Goal: Book appointment/travel/reservation

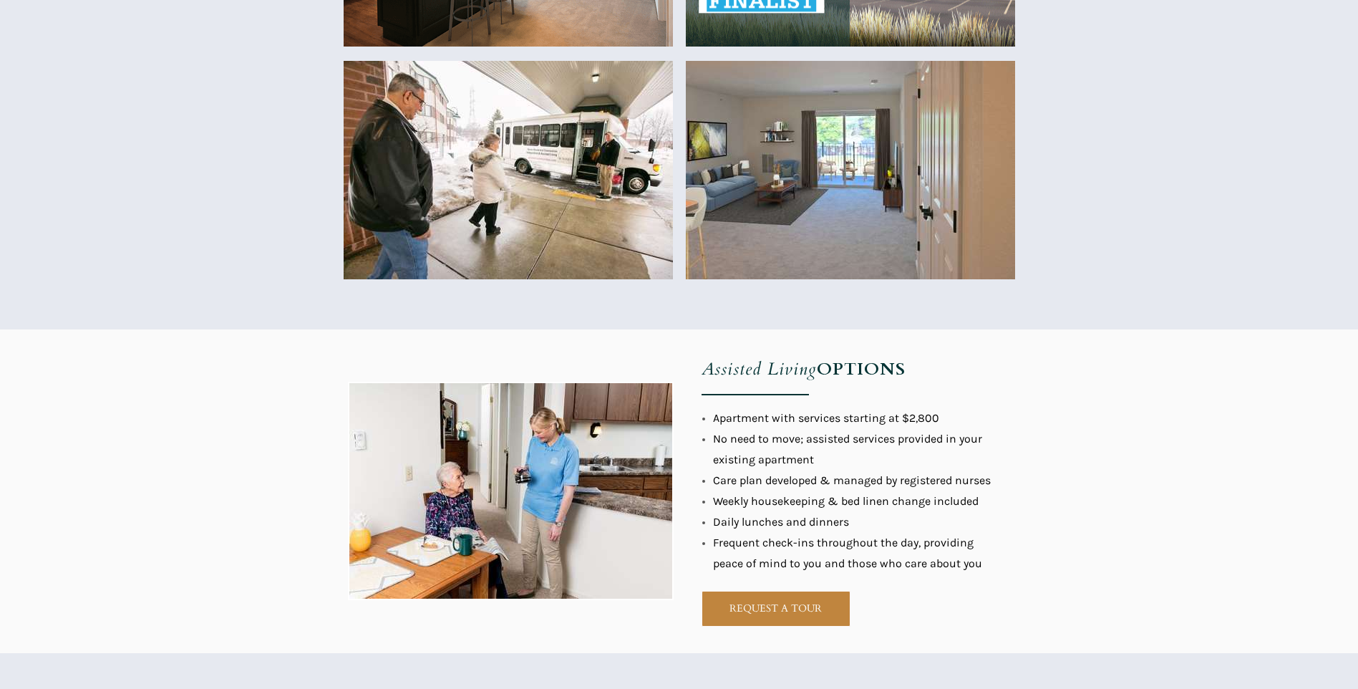
scroll to position [1145, 0]
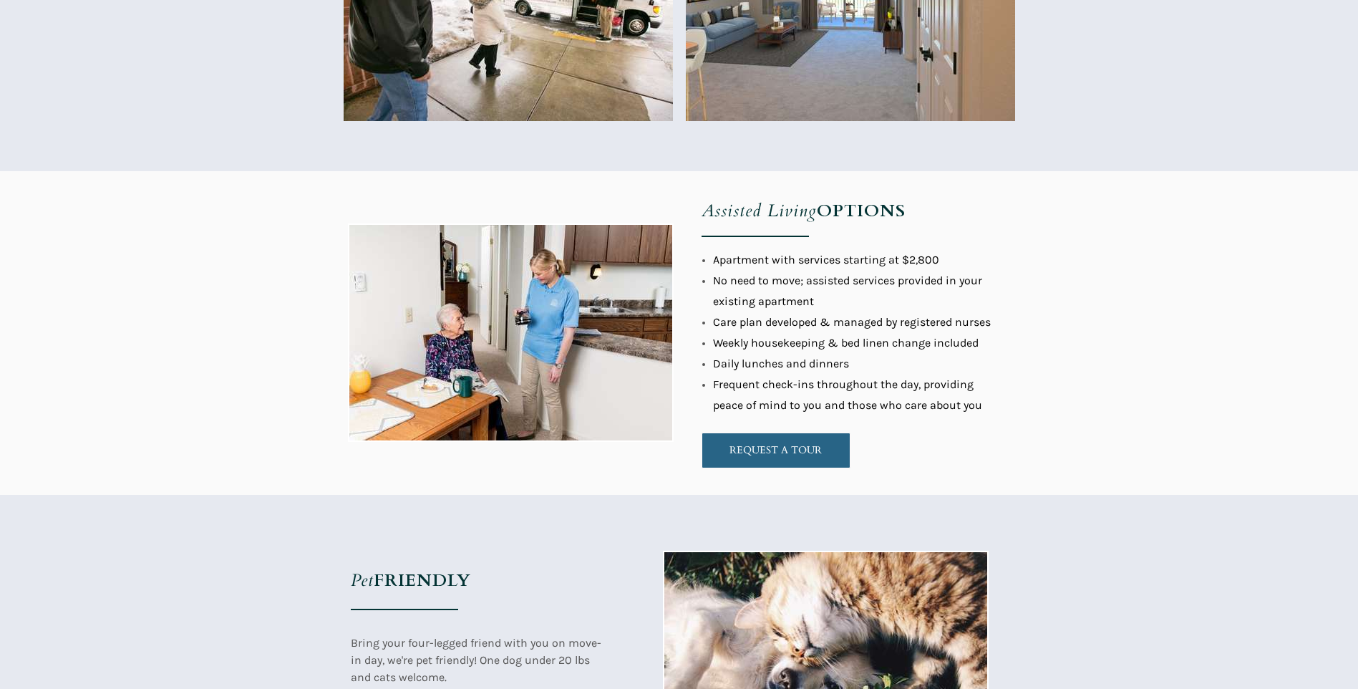
click at [792, 457] on link "REQUEST A TOUR" at bounding box center [775, 450] width 149 height 36
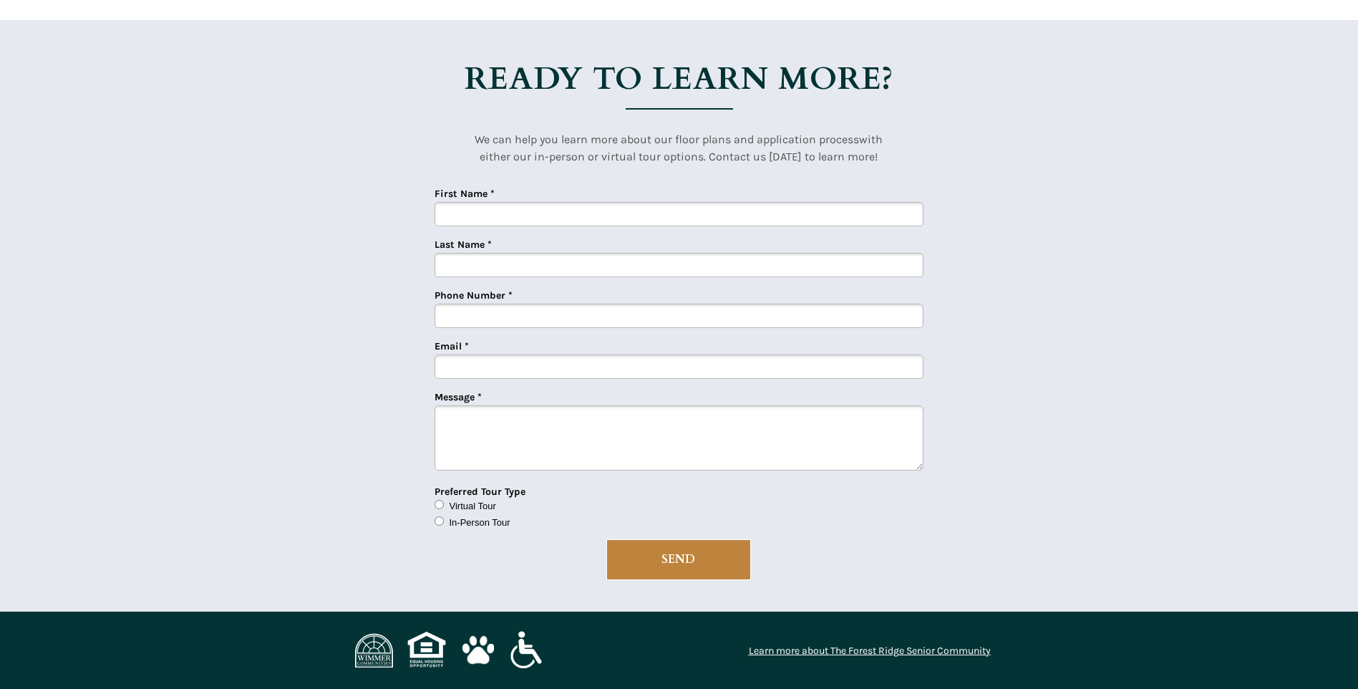
click at [578, 212] on input "First Name *" at bounding box center [678, 214] width 489 height 24
type input "[PERSON_NAME]"
click at [456, 271] on input "Last Name *" at bounding box center [678, 265] width 489 height 24
type input "[PERSON_NAME]"
click at [487, 319] on input "Phone Number *" at bounding box center [678, 315] width 489 height 24
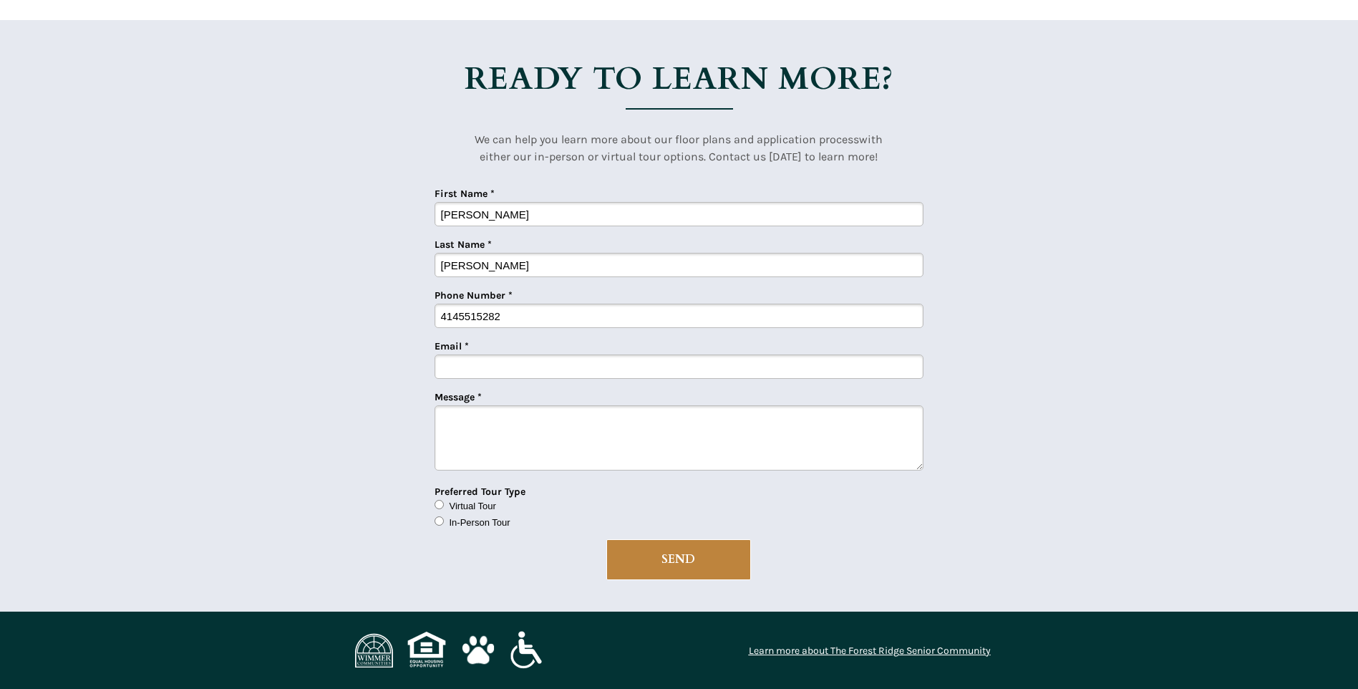
type input "4145515282"
click at [520, 360] on input "Email *" at bounding box center [678, 366] width 489 height 24
type input "[EMAIL_ADDRESS][DOMAIN_NAME]"
click at [548, 426] on textarea "Message *" at bounding box center [678, 437] width 489 height 65
click at [439, 521] on input "In-Person Tour" at bounding box center [438, 520] width 9 height 9
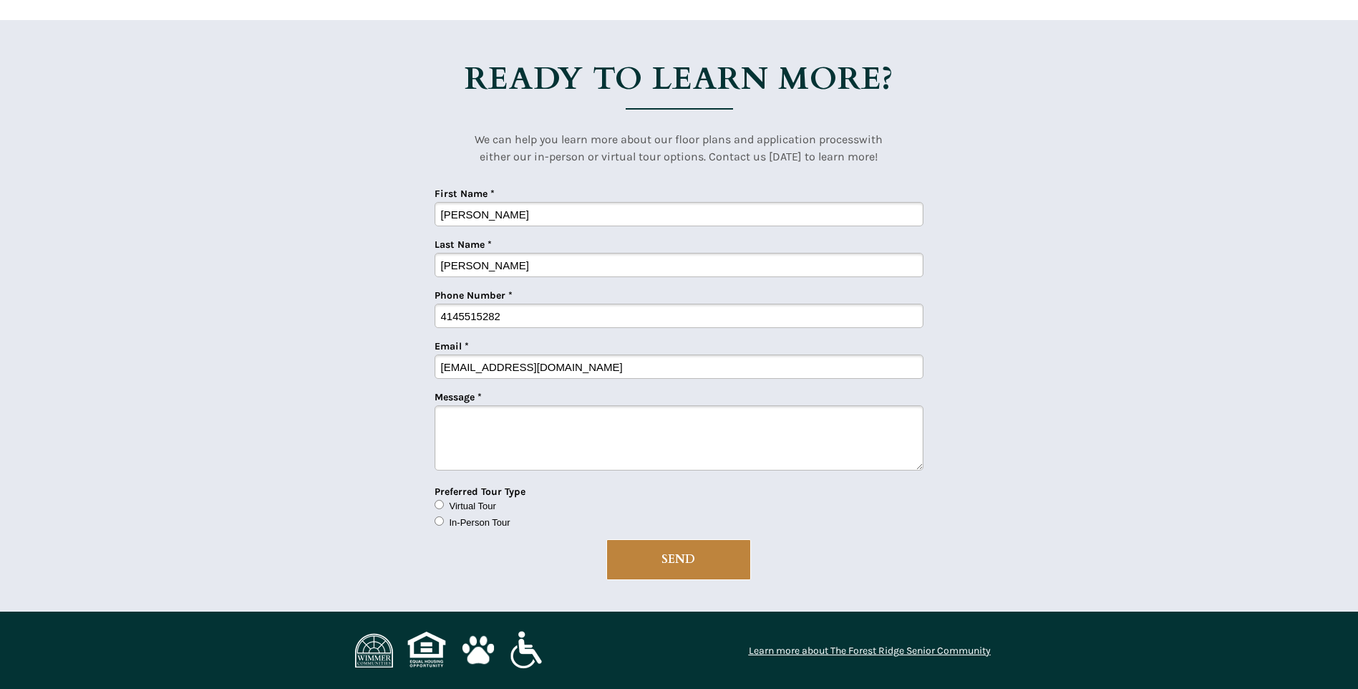
radio input "true"
click at [465, 419] on textarea "Message *" at bounding box center [678, 437] width 489 height 65
type textarea "E"
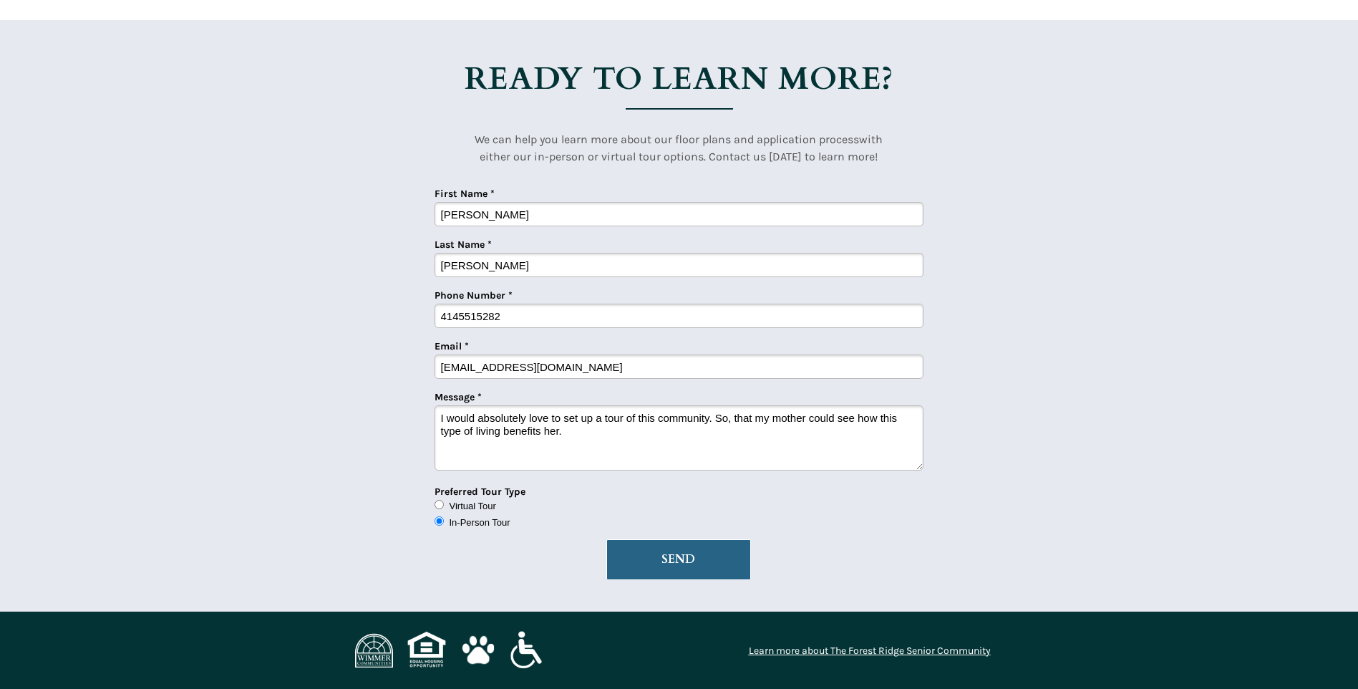
type textarea "I would absolutely love to set up a tour of this community. So, that my mother …"
click at [674, 568] on button "SEND" at bounding box center [678, 559] width 145 height 41
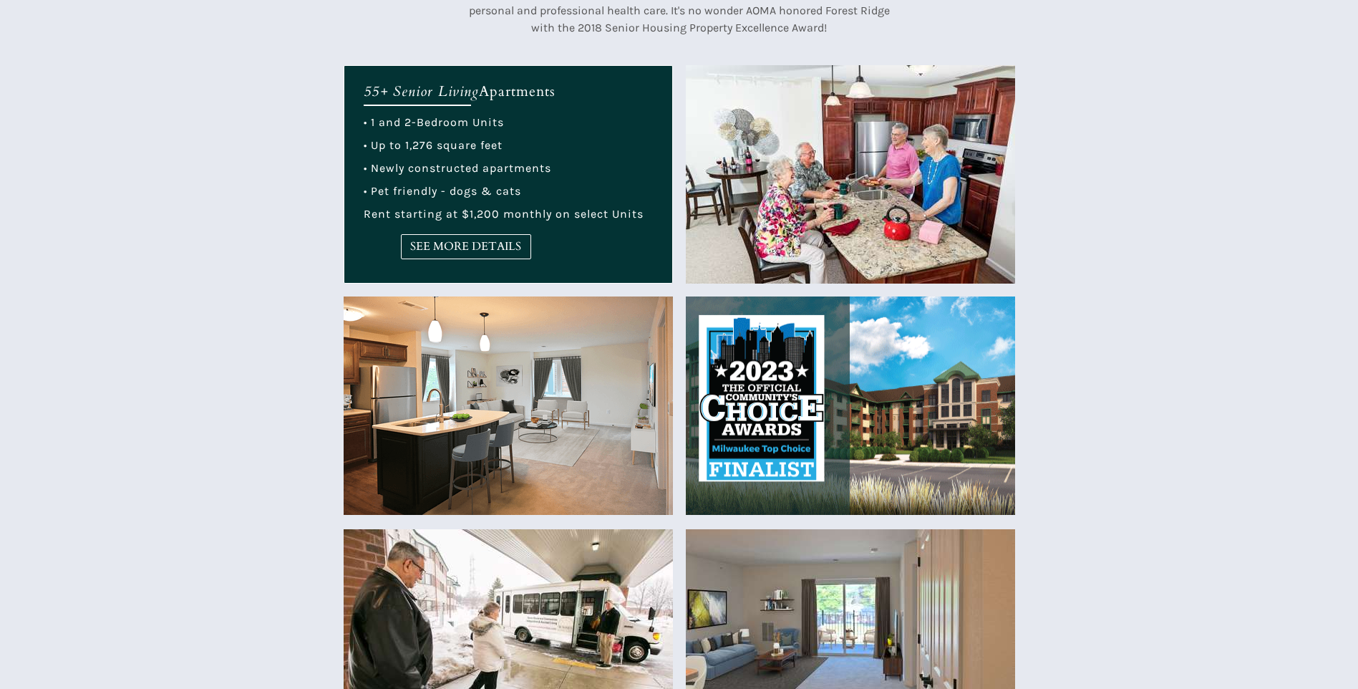
scroll to position [494, 0]
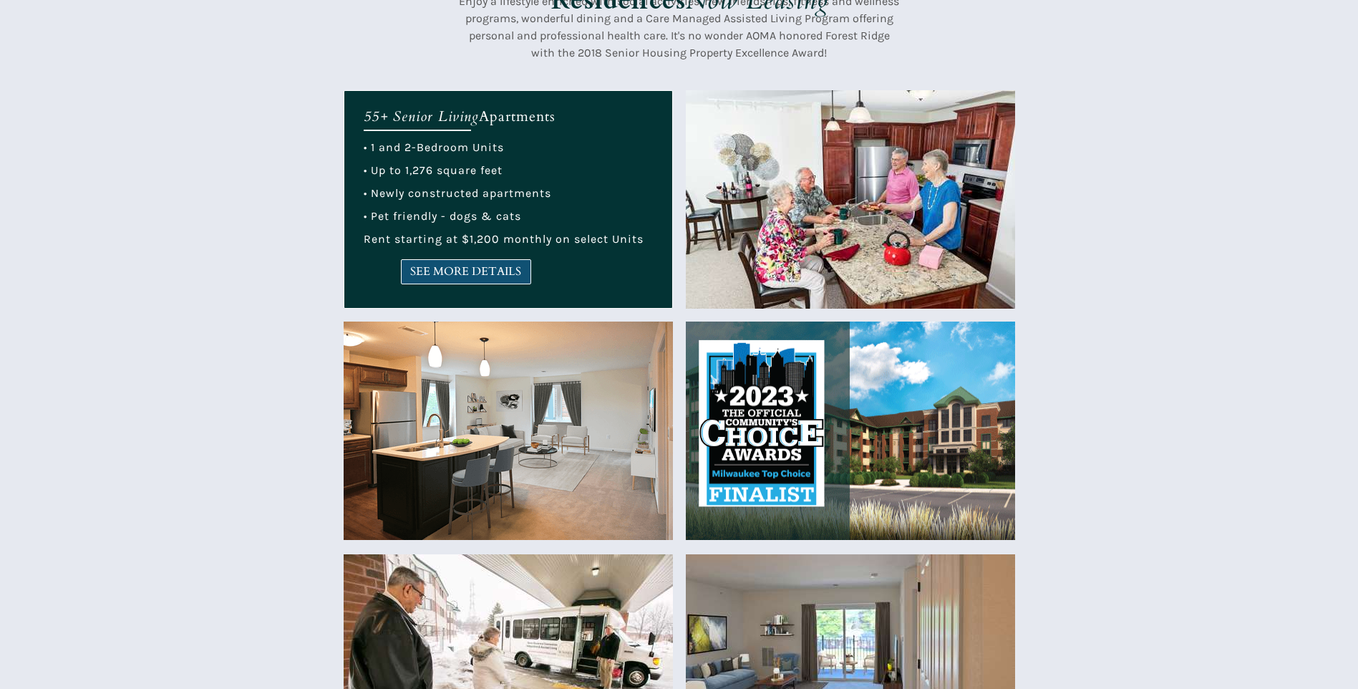
click at [429, 266] on span "SEE MORE DETAILS" at bounding box center [466, 272] width 129 height 14
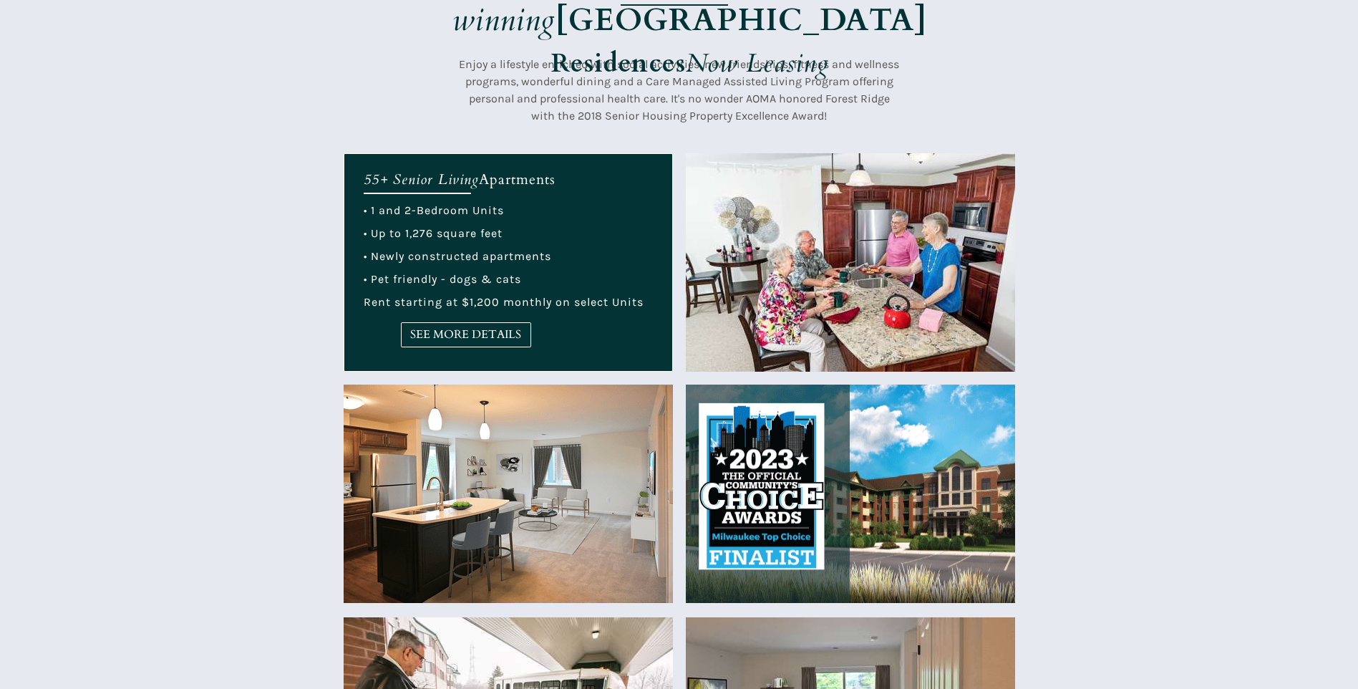
scroll to position [422, 0]
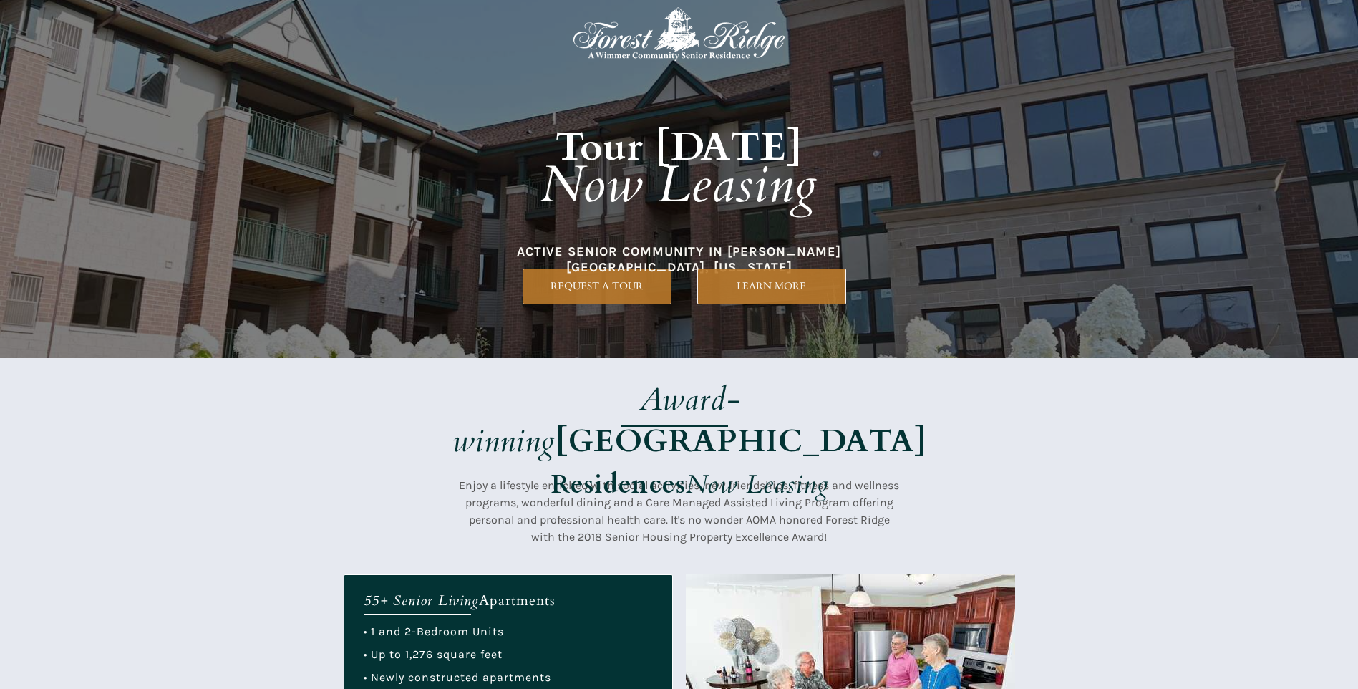
scroll to position [0, 0]
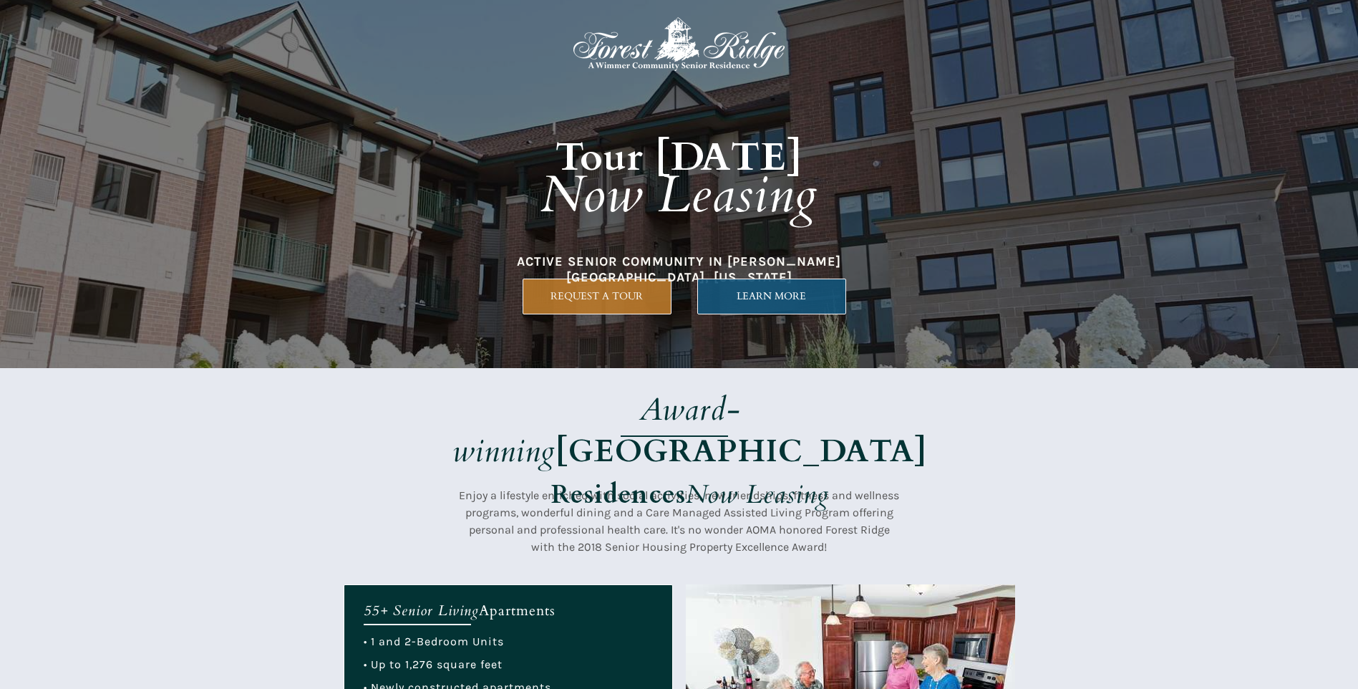
click at [729, 296] on span "LEARN MORE" at bounding box center [771, 296] width 147 height 12
